Goal: Register for event/course: Register for event/course

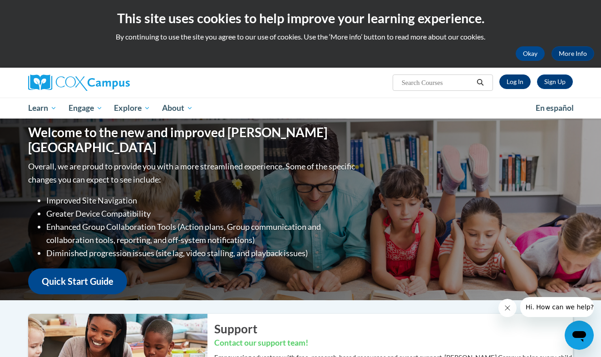
click at [525, 83] on link "Log In" at bounding box center [514, 81] width 31 height 15
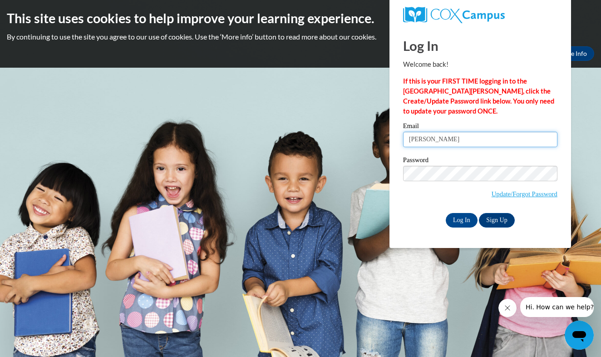
type input "Brooke_Herrick_rKyIB"
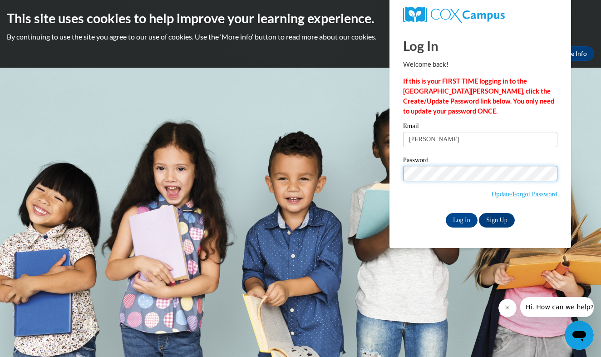
click at [461, 218] on input "Log In" at bounding box center [462, 220] width 32 height 15
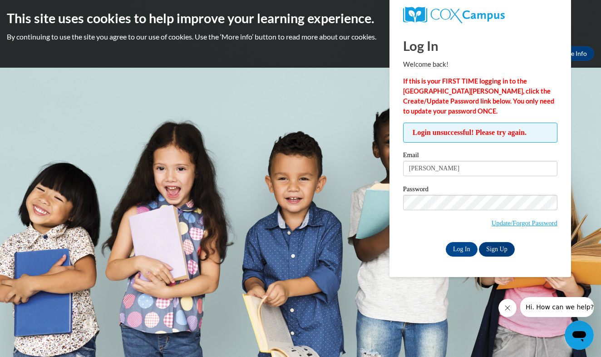
click at [413, 229] on span "Update/Forgot Password" at bounding box center [480, 214] width 154 height 38
click at [517, 221] on link "Update/Forgot Password" at bounding box center [525, 222] width 66 height 7
click at [448, 165] on input "Brooke_Herrick_rKyIB" at bounding box center [480, 168] width 154 height 15
click at [479, 168] on input "Brooke_Herrick_rKyIB" at bounding box center [480, 168] width 154 height 15
type input "[EMAIL_ADDRESS][DOMAIN_NAME]"
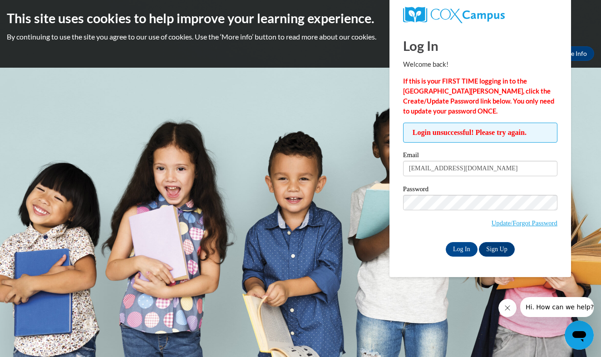
click at [453, 193] on label "Password" at bounding box center [480, 190] width 154 height 9
click at [461, 247] on input "Log In" at bounding box center [462, 249] width 32 height 15
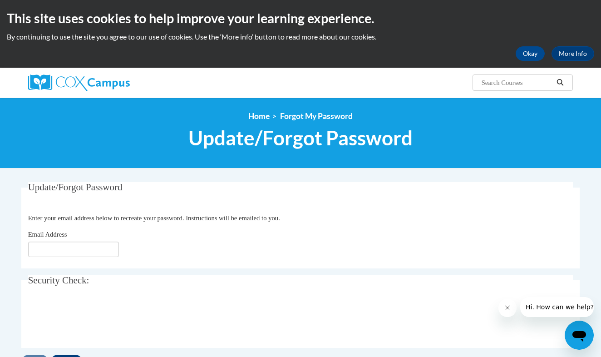
click at [56, 244] on input "Email Address" at bounding box center [73, 248] width 91 height 15
click at [192, 236] on div "Email Address" at bounding box center [300, 243] width 545 height 28
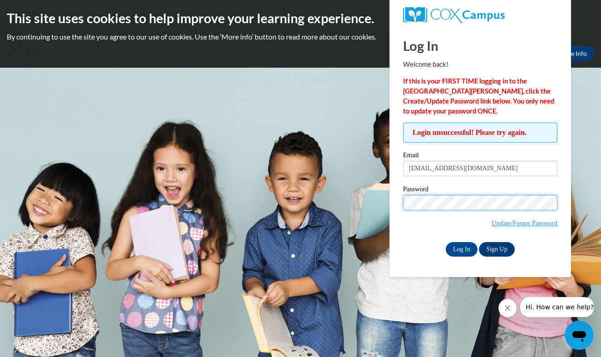
click at [461, 247] on input "Log In" at bounding box center [462, 249] width 32 height 15
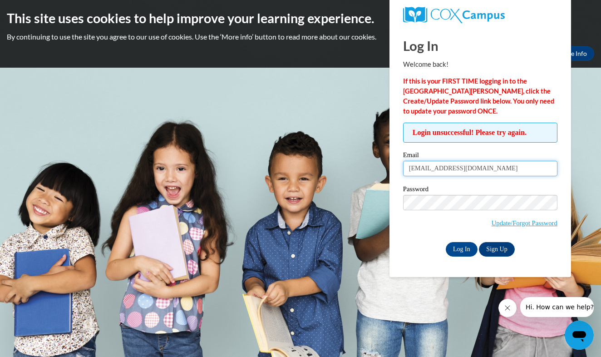
click at [450, 162] on input "[EMAIL_ADDRESS][DOMAIN_NAME]" at bounding box center [480, 168] width 154 height 15
click at [441, 172] on input "[EMAIL_ADDRESS][DOMAIN_NAME]" at bounding box center [480, 168] width 154 height 15
click at [441, 172] on input "Brookeh8284@gmail.com" at bounding box center [480, 168] width 154 height 15
type input "Brooke_Herr"
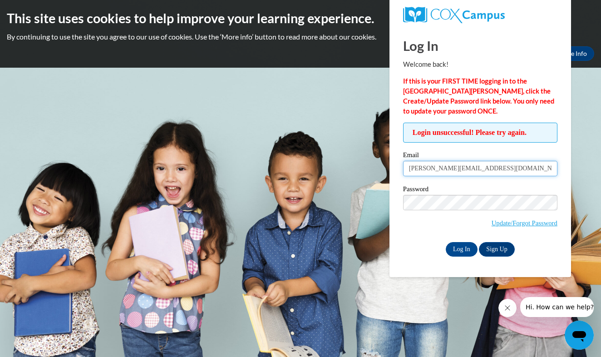
type input "Brooke_Herrick@student.uml.edu"
click at [465, 251] on input "Log In" at bounding box center [462, 249] width 32 height 15
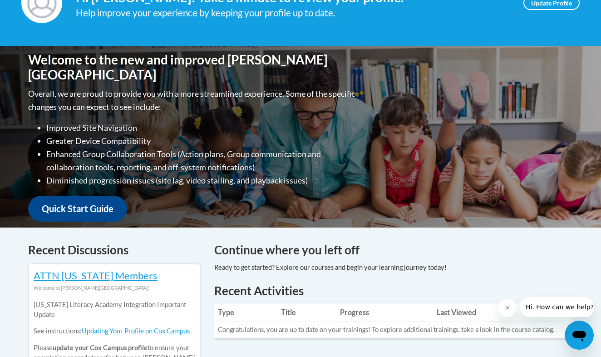
scroll to position [128, 0]
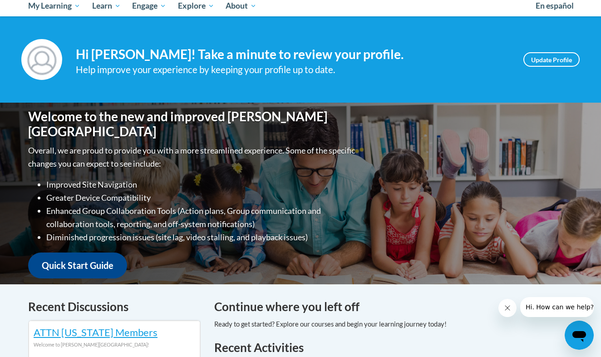
scroll to position [82, 0]
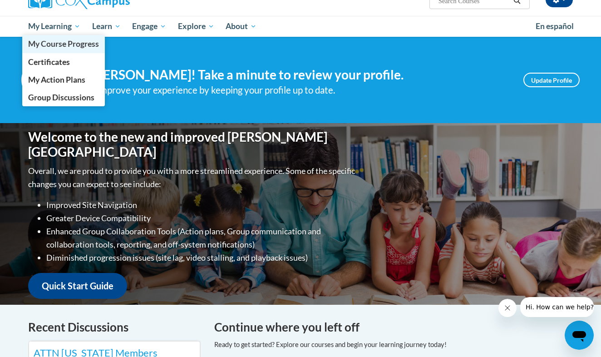
click at [55, 40] on span "My Course Progress" at bounding box center [63, 44] width 71 height 10
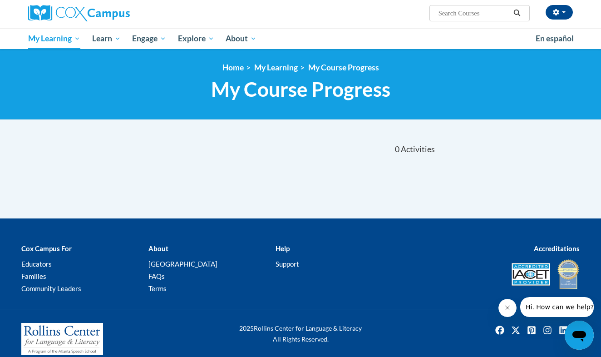
scroll to position [80, 0]
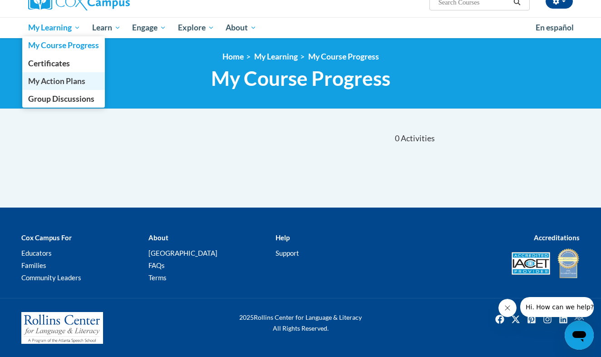
click at [74, 73] on link "My Action Plans" at bounding box center [63, 81] width 83 height 18
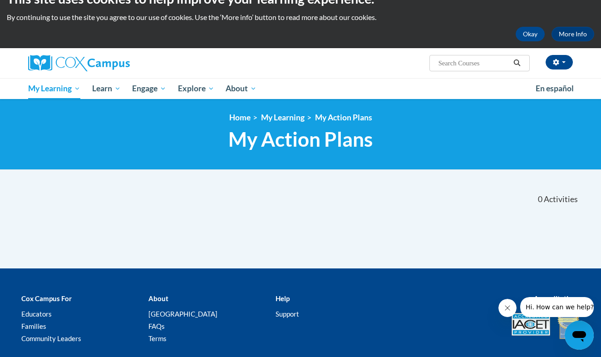
scroll to position [27, 0]
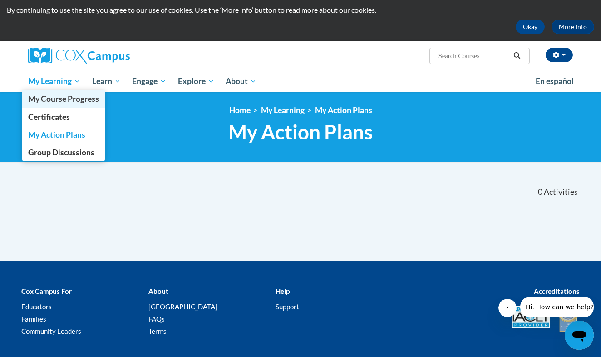
click at [60, 101] on span "My Course Progress" at bounding box center [63, 99] width 71 height 10
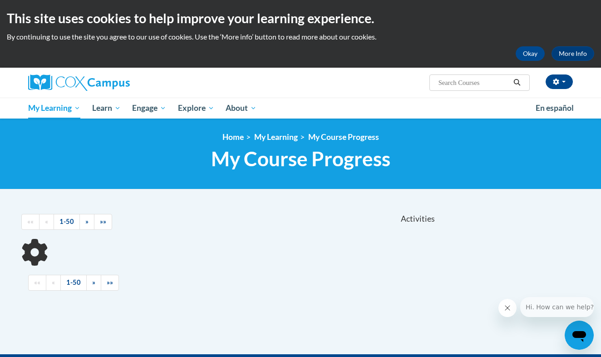
click at [472, 82] on input "Search..." at bounding box center [474, 82] width 73 height 11
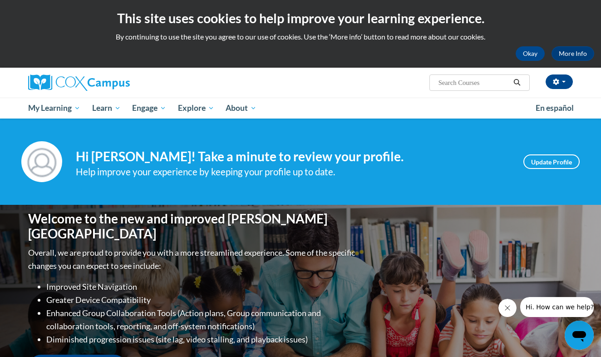
click at [472, 85] on input "Search..." at bounding box center [474, 82] width 73 height 11
paste input "Systematic and Explicit Phonics Instruction due 11/4"
type input "Systematic and Explicit Phonics Instruction"
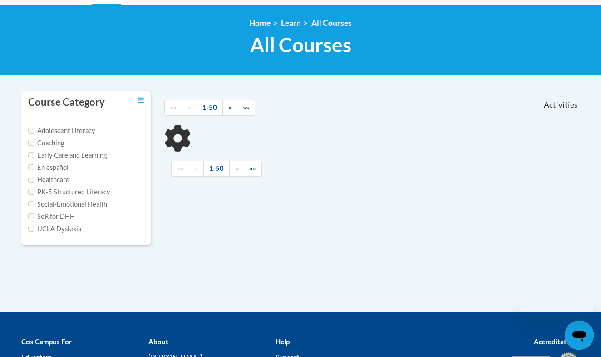
scroll to position [152, 0]
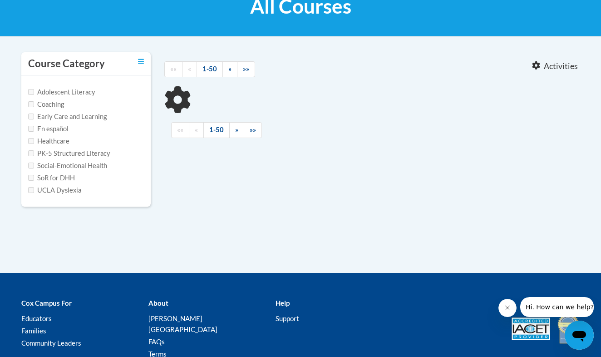
type input "Systematic and Explicit Phonics Instruction"
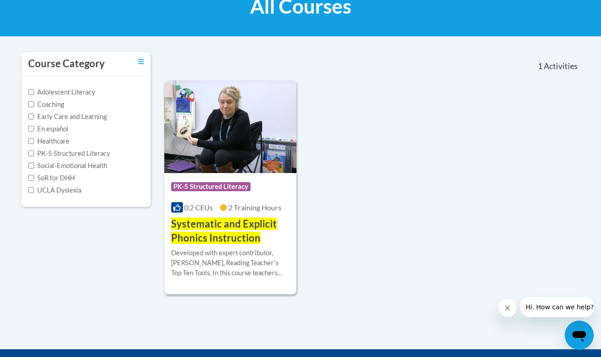
click at [252, 190] on div "Course Category: PK-5 Structured Literacy" at bounding box center [230, 187] width 118 height 20
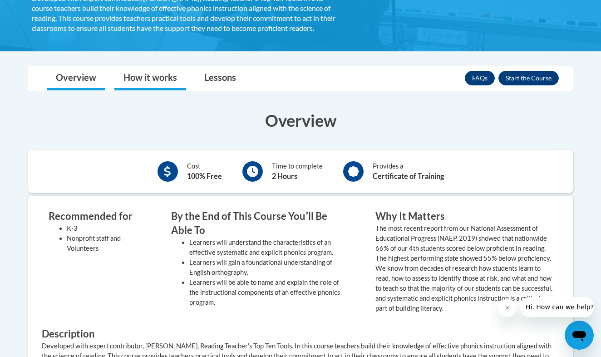
scroll to position [226, 0]
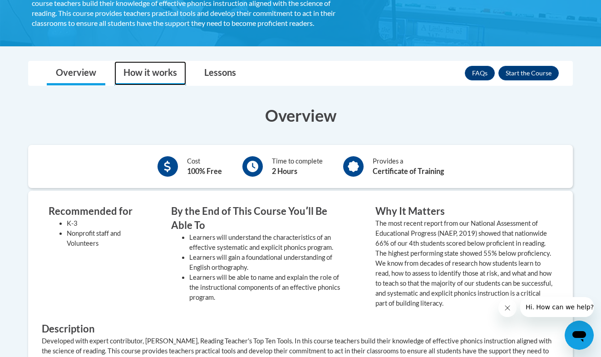
click at [133, 77] on link "How it works" at bounding box center [150, 73] width 72 height 24
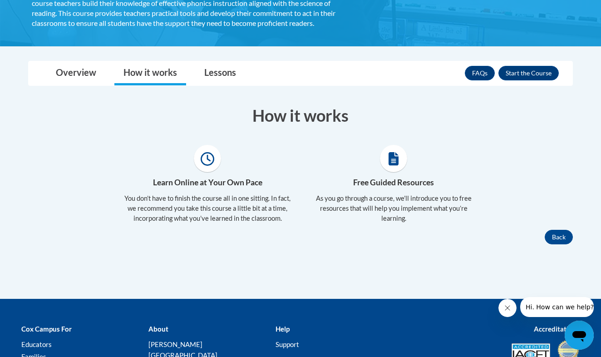
click at [221, 85] on div "Toggle navigation Overview How it works Lessons Resources FAQs Enroll Overview …" at bounding box center [300, 152] width 558 height 183
click at [236, 63] on link "Lessons" at bounding box center [220, 73] width 50 height 24
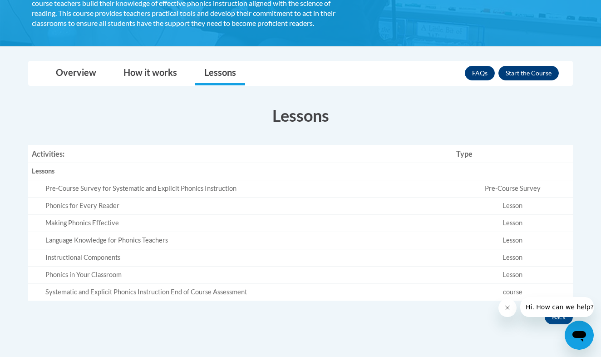
click at [548, 75] on button "Enroll" at bounding box center [528, 73] width 60 height 15
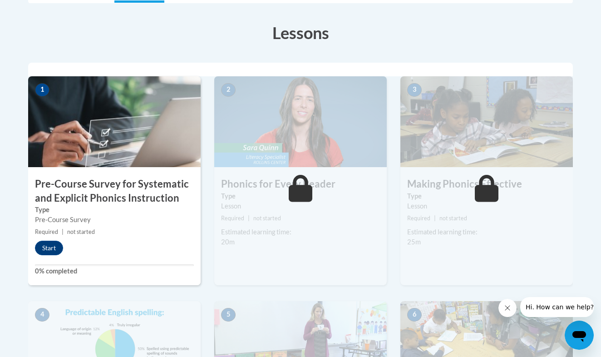
scroll to position [252, 0]
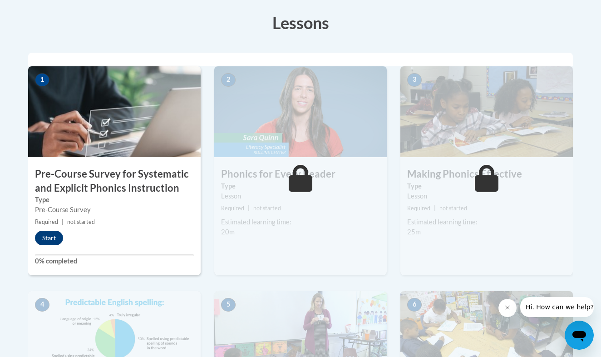
click at [47, 233] on button "Start" at bounding box center [49, 238] width 28 height 15
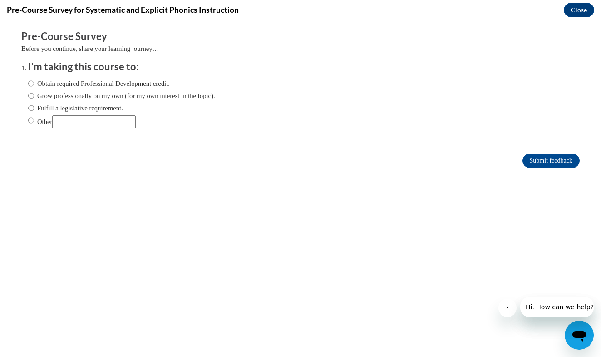
scroll to position [0, 0]
click at [113, 84] on label "Obtain required Professional Development credit." at bounding box center [99, 84] width 142 height 10
click at [34, 84] on input "Obtain required Professional Development credit." at bounding box center [31, 84] width 6 height 10
radio input "true"
click at [536, 160] on input "Submit feedback" at bounding box center [550, 160] width 57 height 15
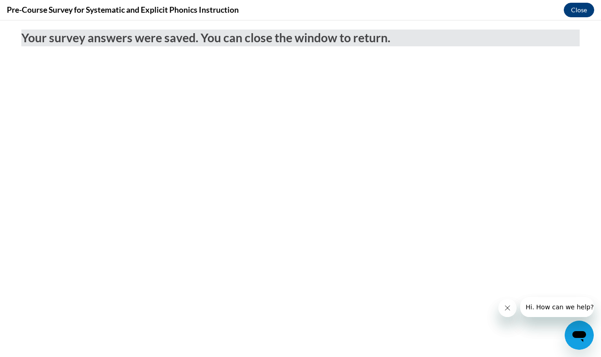
click at [583, 15] on button "Close" at bounding box center [579, 10] width 30 height 15
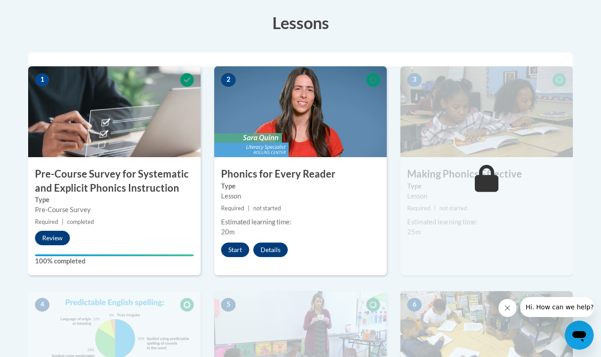
click at [232, 251] on button "Start" at bounding box center [235, 249] width 28 height 15
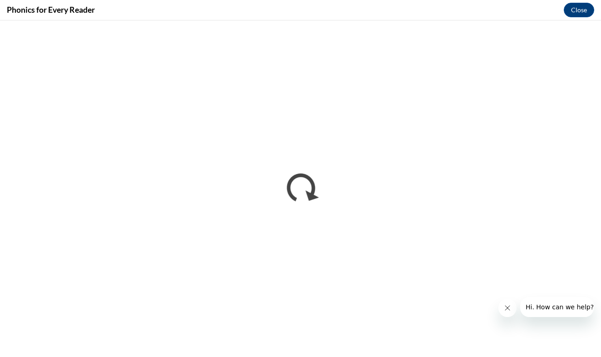
click at [509, 310] on icon "Close message from company" at bounding box center [507, 307] width 7 height 7
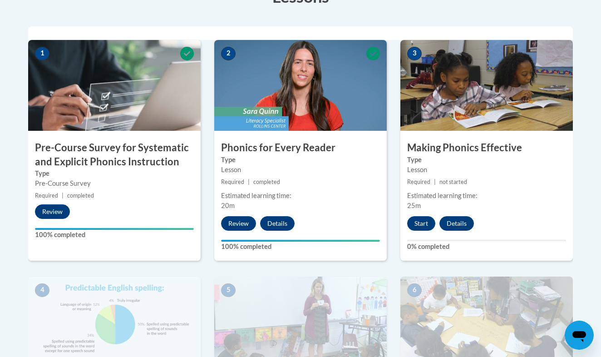
scroll to position [333, 0]
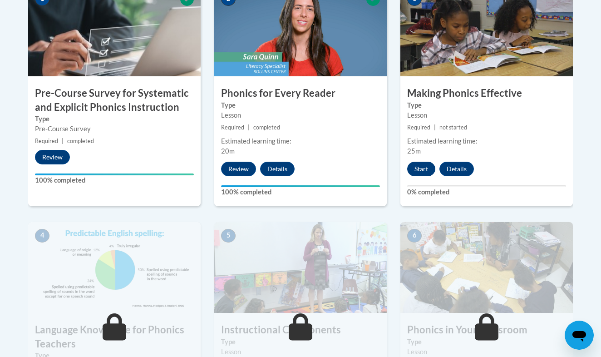
click at [425, 165] on button "Start" at bounding box center [421, 169] width 28 height 15
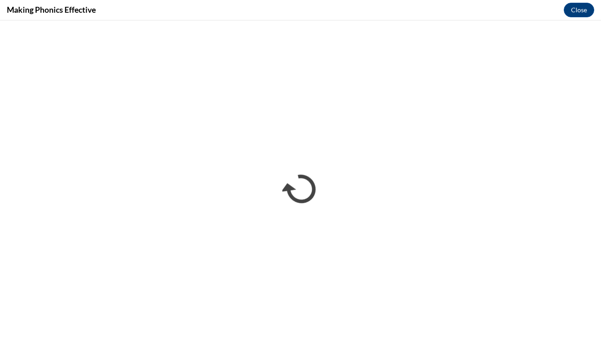
scroll to position [0, 0]
